Goal: Find specific page/section: Find specific page/section

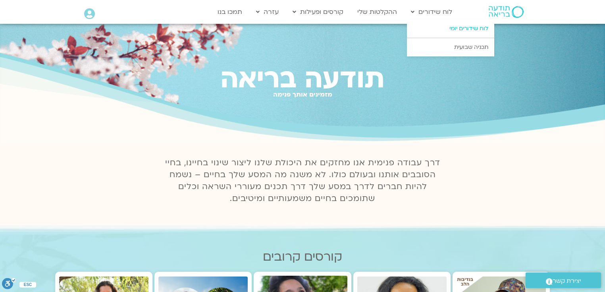
click at [472, 27] on link "לוח שידורים יומי" at bounding box center [450, 28] width 87 height 18
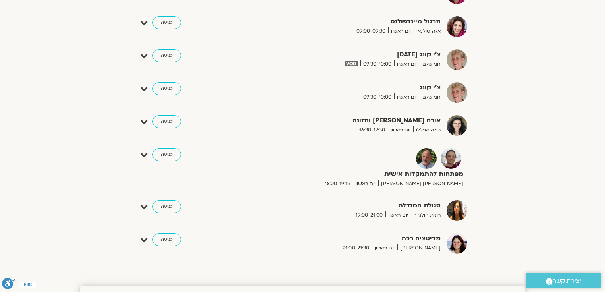
scroll to position [476, 0]
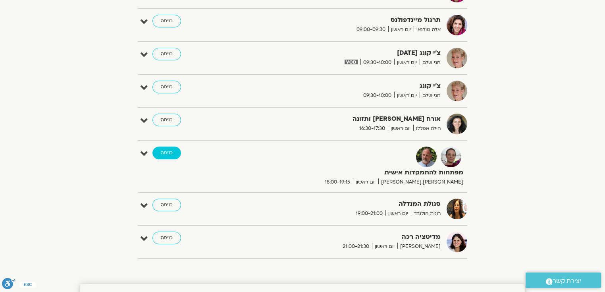
click at [171, 152] on link "כניסה" at bounding box center [166, 152] width 29 height 13
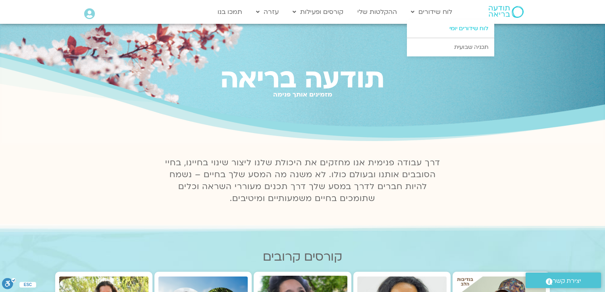
click at [459, 27] on link "לוח שידורים יומי" at bounding box center [450, 28] width 87 height 18
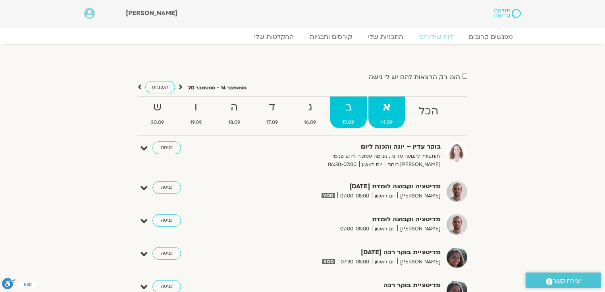
click at [347, 111] on strong "ב" at bounding box center [348, 107] width 37 height 18
